Goal: Check status: Check status

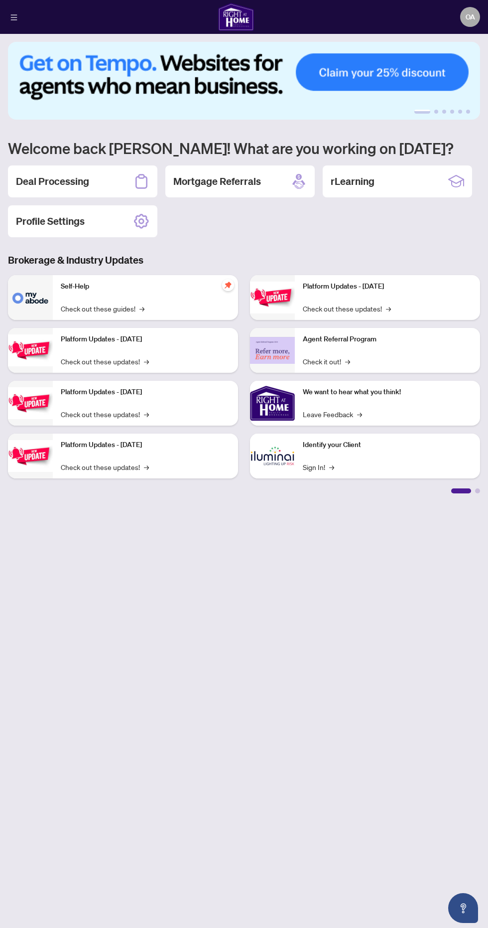
click at [59, 176] on h2 "Deal Processing" at bounding box center [52, 181] width 73 height 14
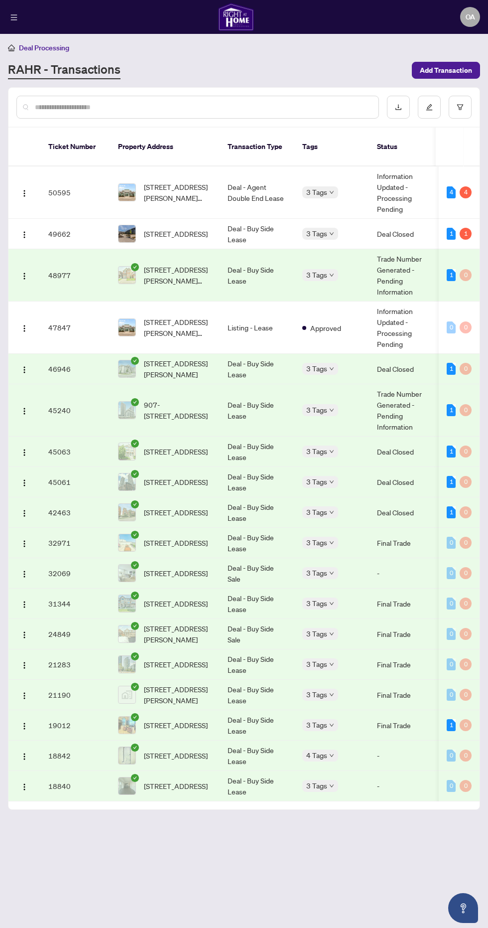
click at [28, 189] on img "button" at bounding box center [24, 193] width 8 height 8
click at [84, 194] on li "View Transaction" at bounding box center [71, 200] width 107 height 16
